Goal: Task Accomplishment & Management: Complete application form

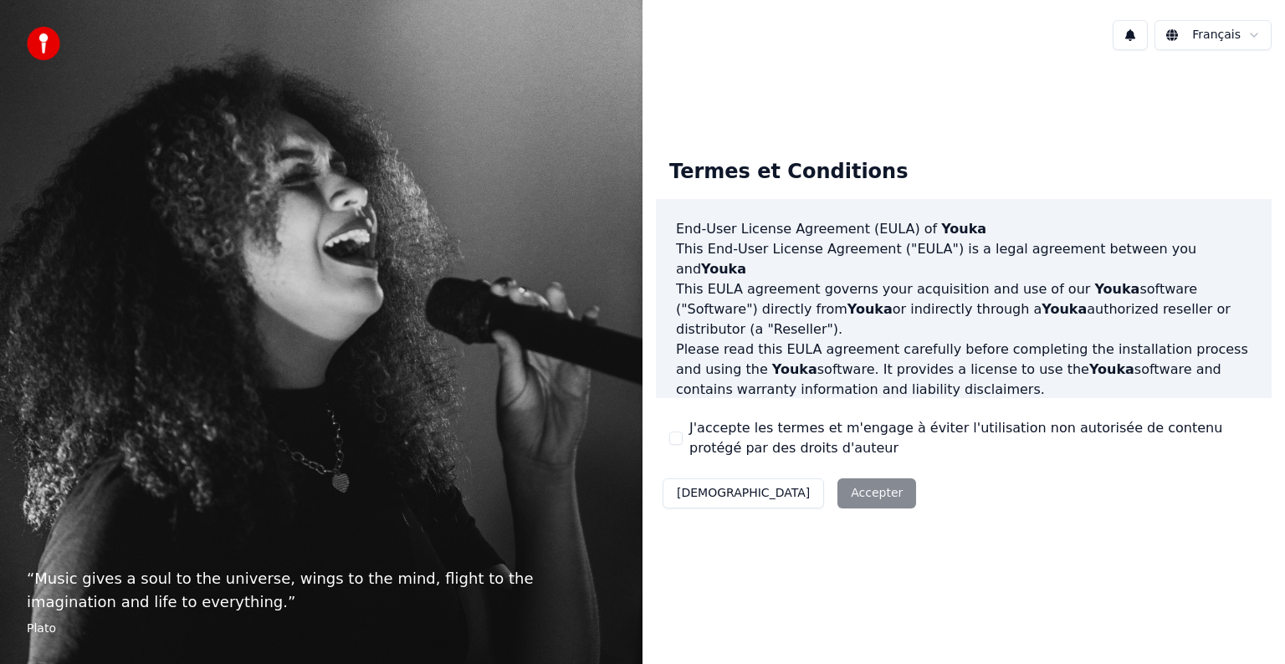
click at [630, 231] on div "“ Music gives a soul to the universe, wings to the mind, flight to the imaginat…" at bounding box center [321, 332] width 643 height 664
click at [784, 495] on div "Décliner Accepter" at bounding box center [789, 494] width 267 height 44
click at [781, 492] on div "Décliner Accepter" at bounding box center [789, 494] width 267 height 44
click at [1275, 581] on div "Termes et Conditions End-User License Agreement ([PERSON_NAME]) of Youka This E…" at bounding box center [964, 331] width 643 height 534
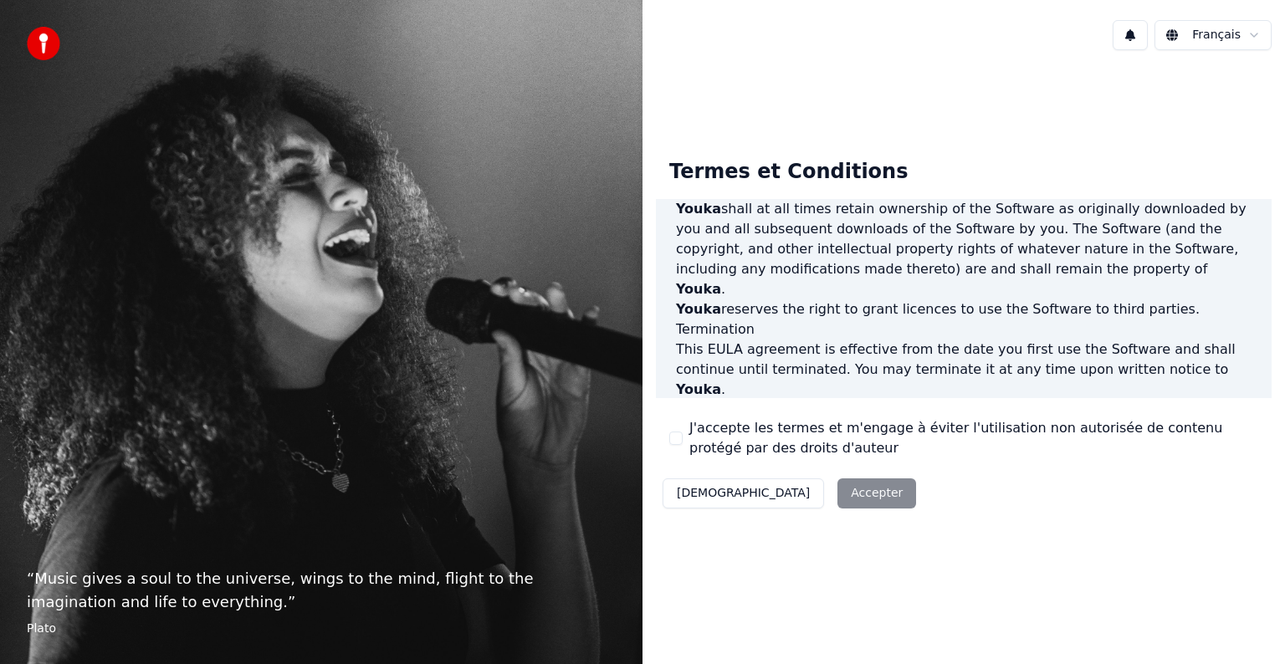
scroll to position [905, 0]
click at [790, 494] on div "Décliner Accepter" at bounding box center [789, 494] width 267 height 44
click at [813, 428] on label "J'accepte les termes et m'engage à éviter l'utilisation non autorisée de conten…" at bounding box center [974, 438] width 569 height 40
click at [683, 432] on button "J'accepte les termes et m'engage à éviter l'utilisation non autorisée de conten…" at bounding box center [675, 438] width 13 height 13
click at [838, 498] on button "Accepter" at bounding box center [877, 494] width 79 height 30
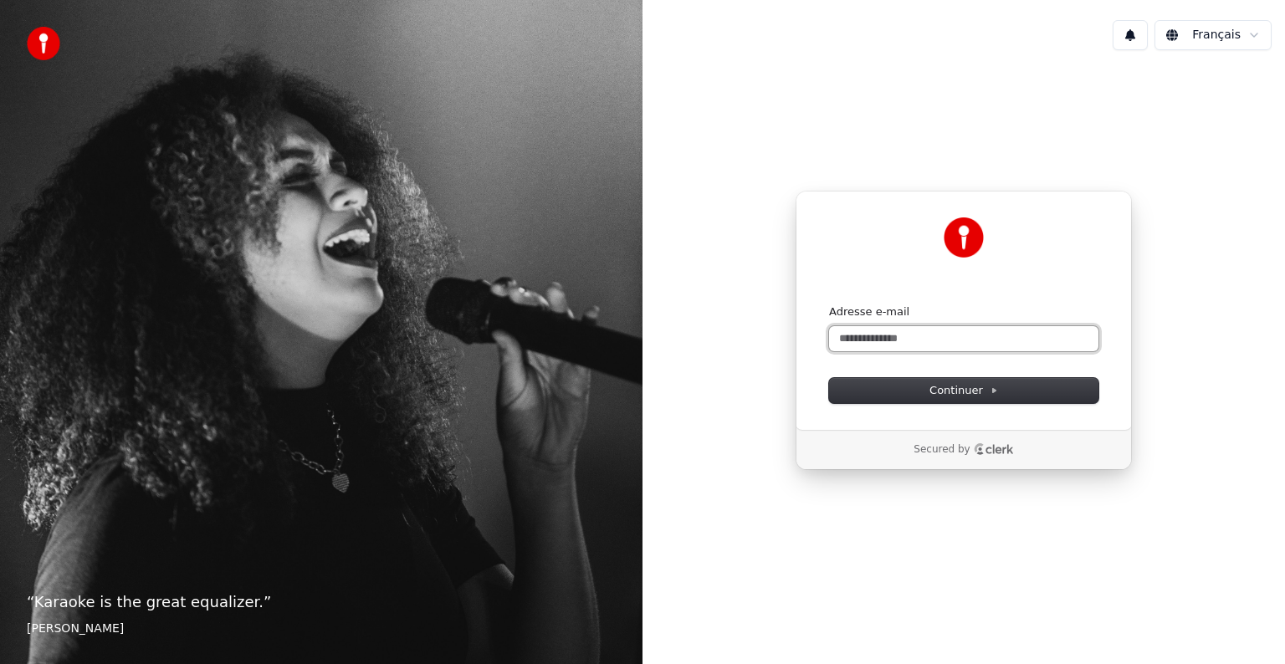
click at [904, 335] on input "Adresse e-mail" at bounding box center [963, 338] width 269 height 25
click at [954, 390] on span "Continuer" at bounding box center [964, 390] width 69 height 15
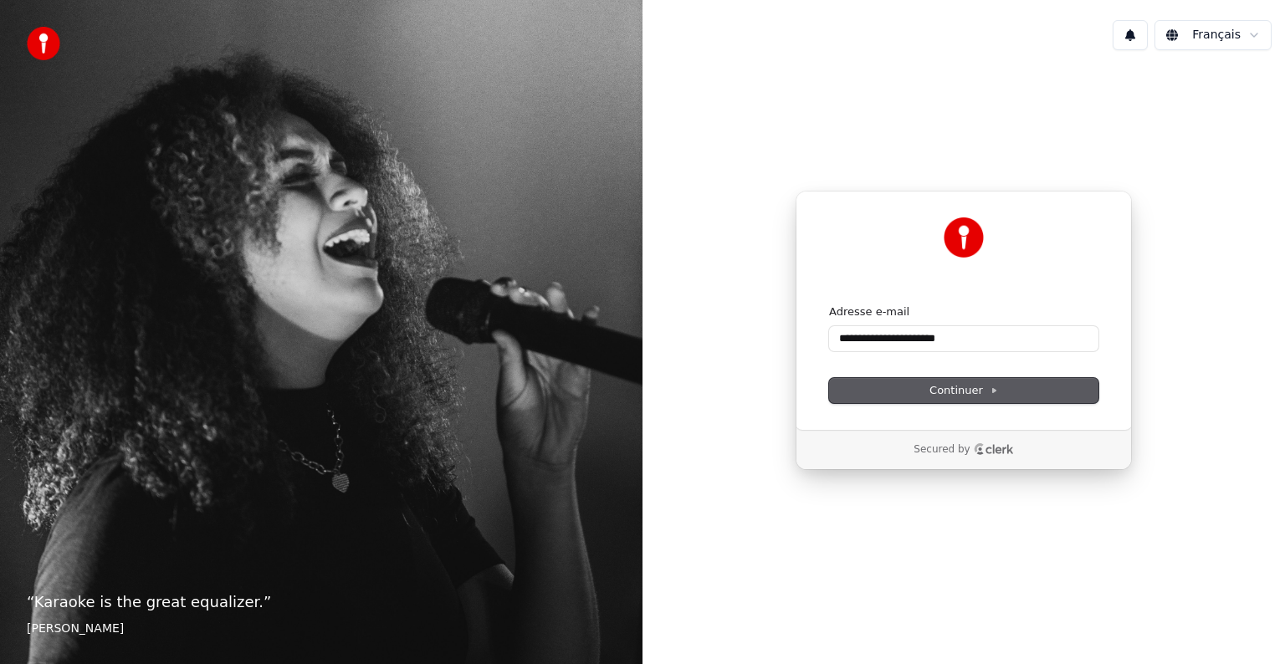
type input "**********"
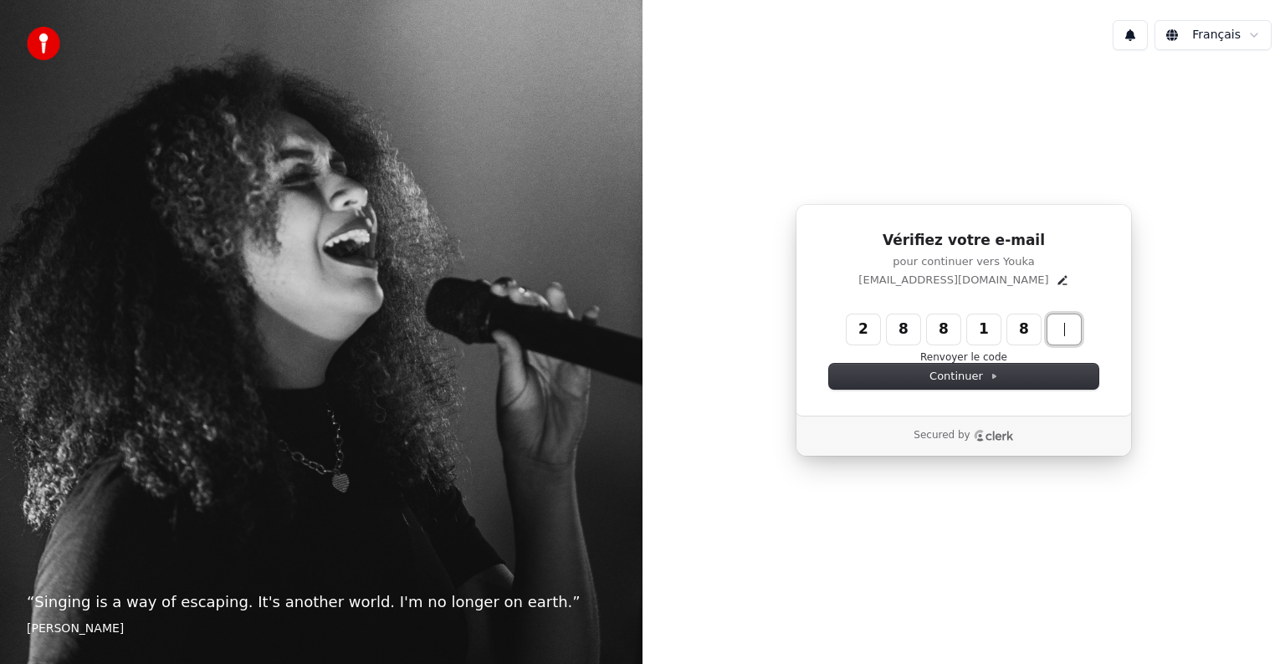
type input "******"
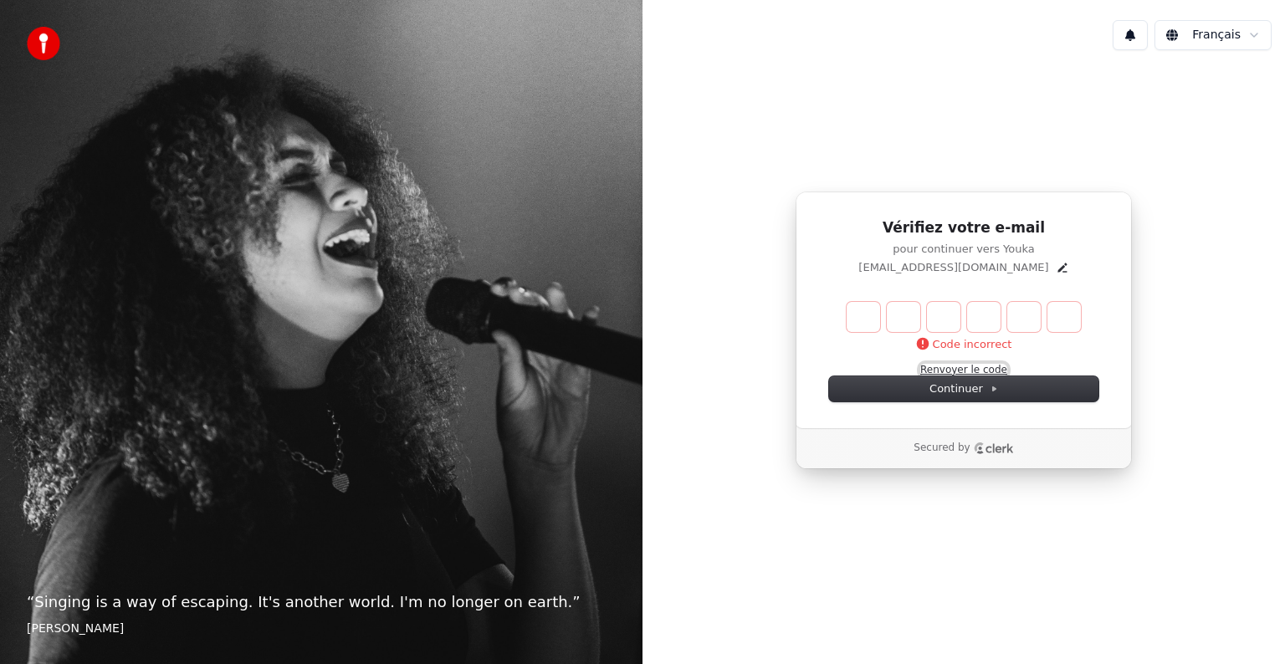
click at [957, 372] on button "Renvoyer le code" at bounding box center [964, 370] width 87 height 13
click at [964, 387] on span "Continuer" at bounding box center [964, 389] width 69 height 15
click at [990, 387] on icon at bounding box center [994, 389] width 8 height 8
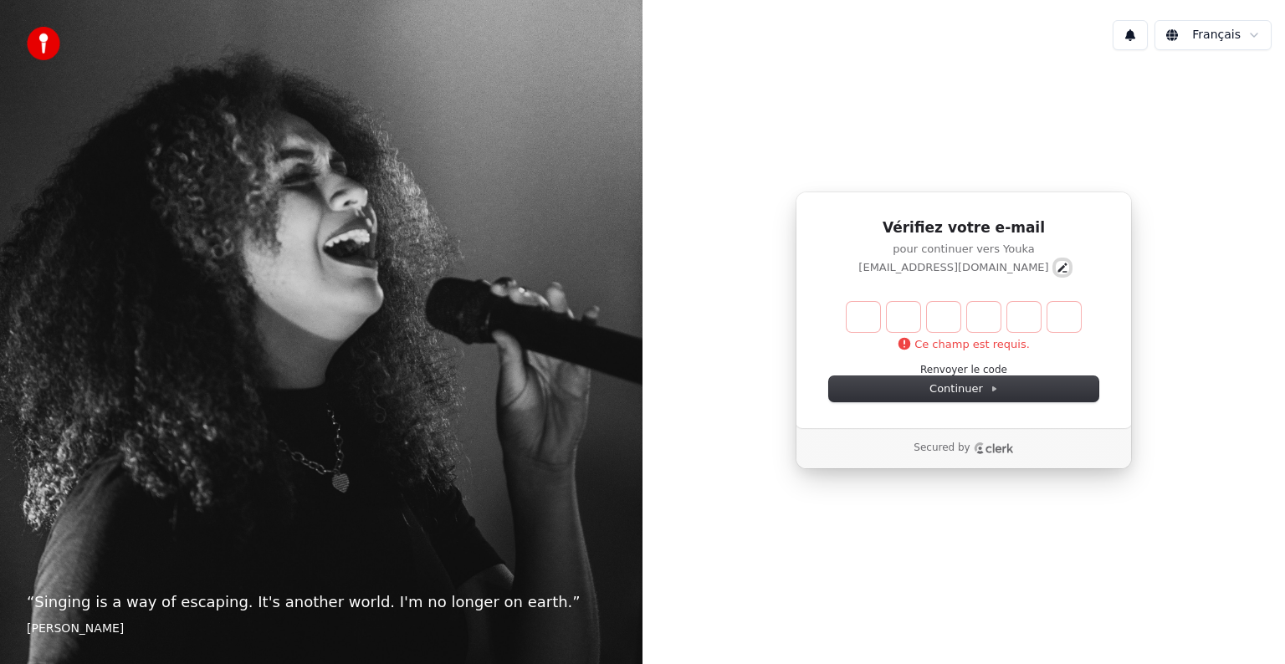
click at [1058, 267] on icon "Edit" at bounding box center [1062, 267] width 9 height 9
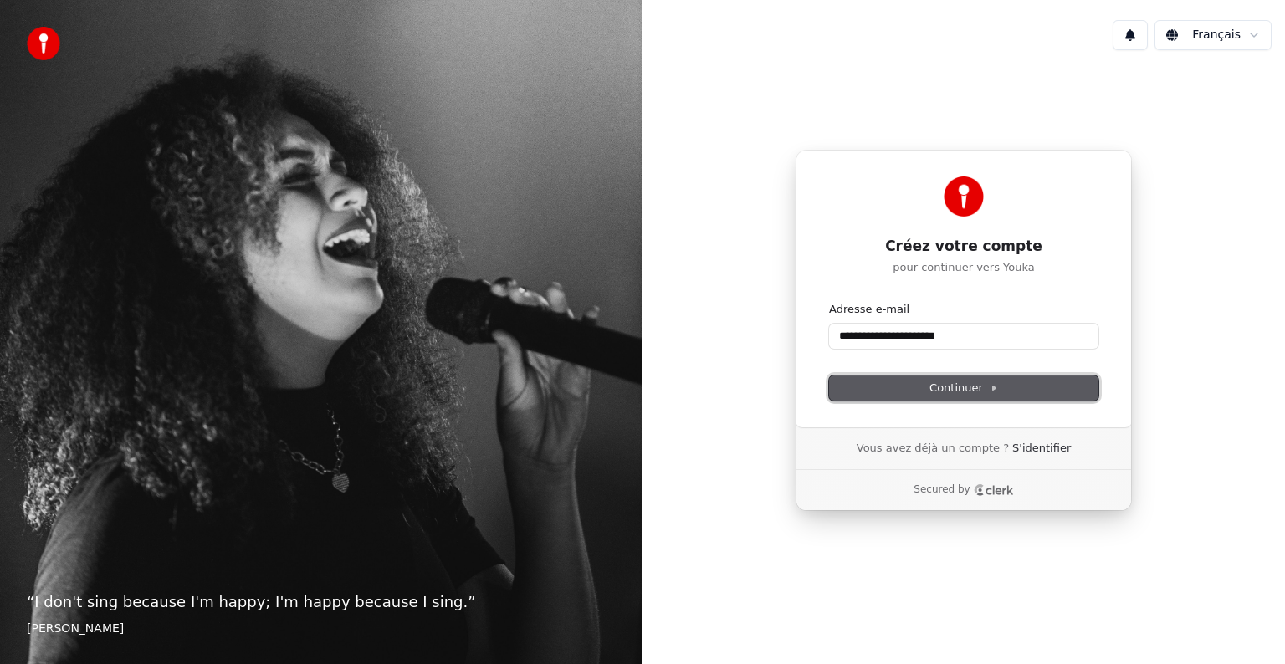
click at [993, 387] on icon at bounding box center [994, 389] width 3 height 4
type input "**********"
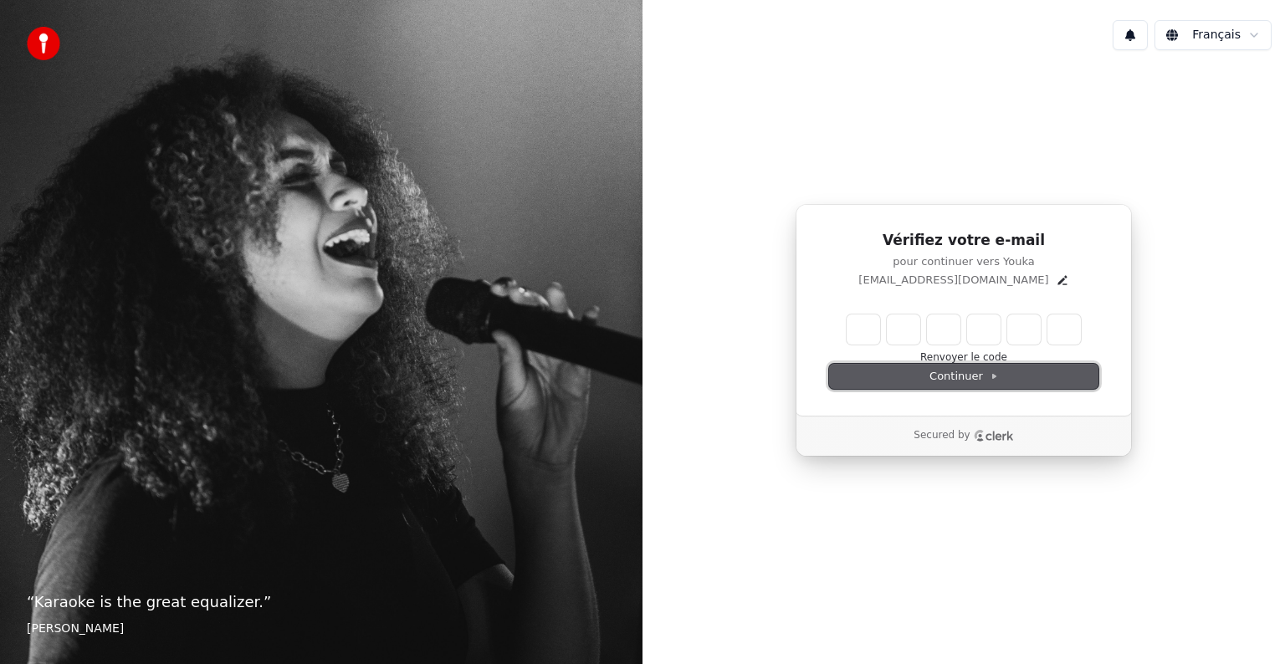
click at [993, 377] on icon at bounding box center [994, 377] width 3 height 4
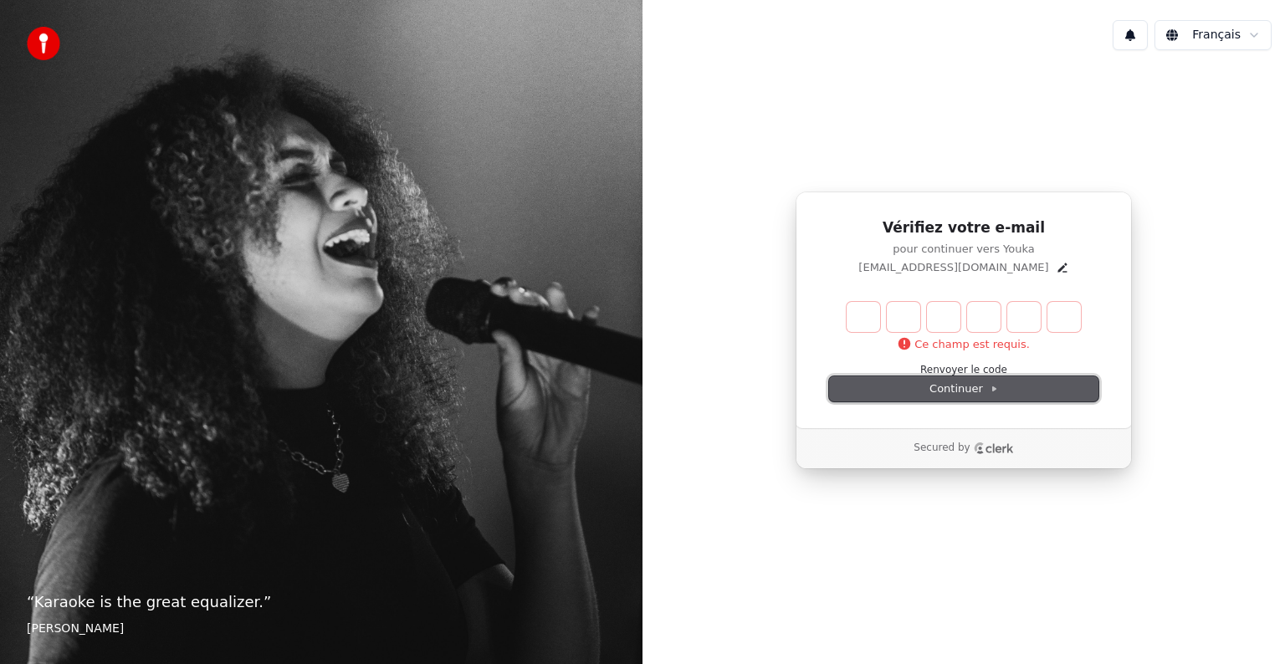
click at [961, 385] on span "Continuer" at bounding box center [964, 389] width 69 height 15
click at [860, 324] on input "Enter verification code" at bounding box center [981, 317] width 268 height 30
